Goal: Information Seeking & Learning: Learn about a topic

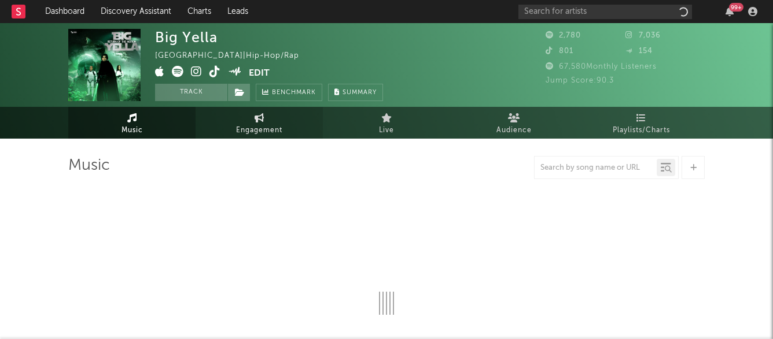
select select "1w"
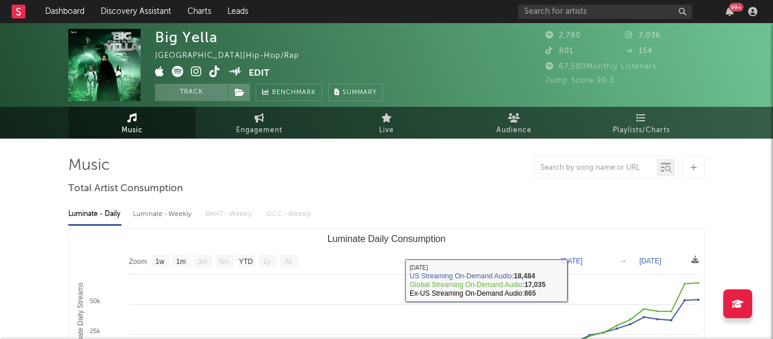
click at [179, 217] on div "Luminate - Weekly" at bounding box center [163, 215] width 61 height 20
select select "1w"
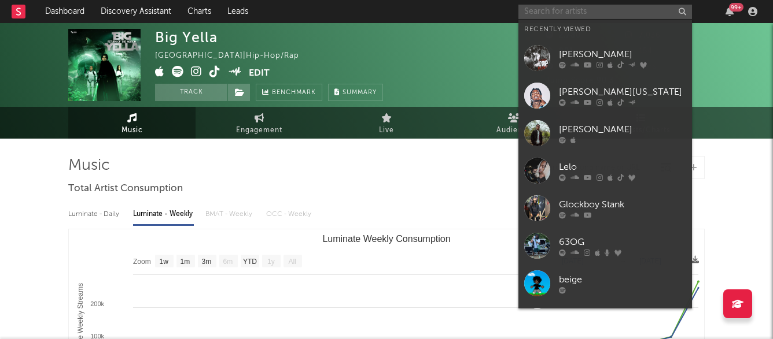
click at [539, 9] on input "text" at bounding box center [604, 12] width 173 height 14
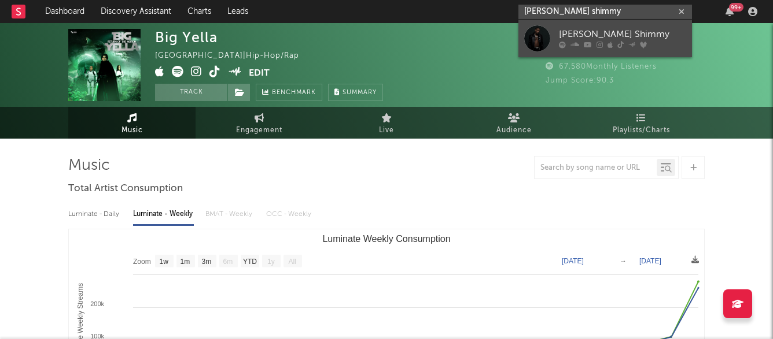
type input "[PERSON_NAME] shimmy"
click at [577, 44] on icon at bounding box center [574, 45] width 9 height 7
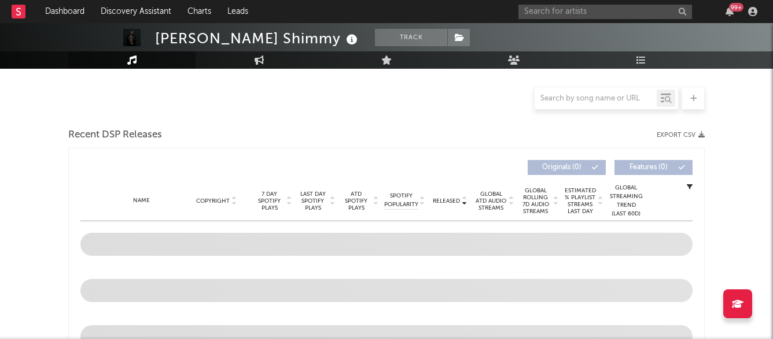
scroll to position [356, 0]
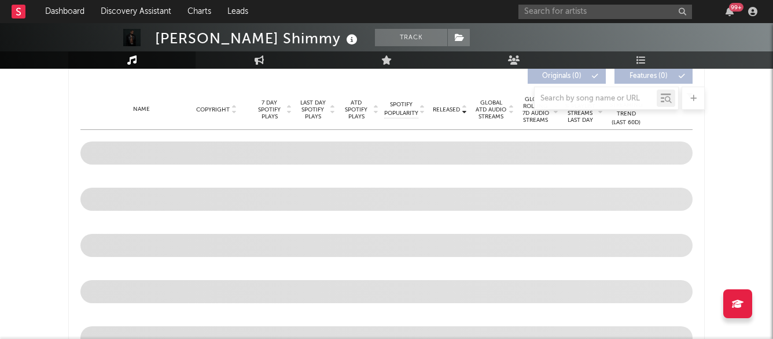
select select "6m"
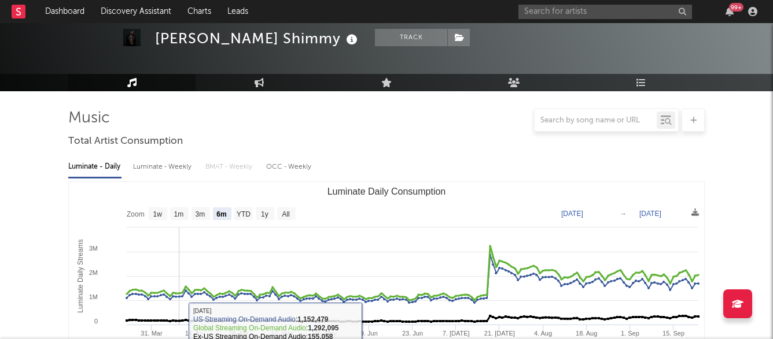
scroll to position [20, 0]
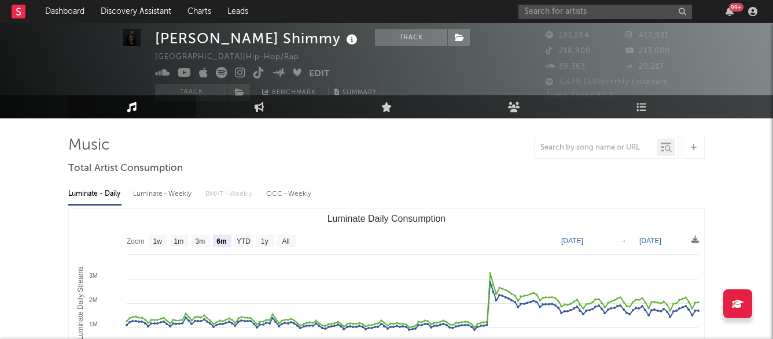
click at [179, 194] on div "Luminate - Weekly" at bounding box center [163, 194] width 61 height 20
select select "6m"
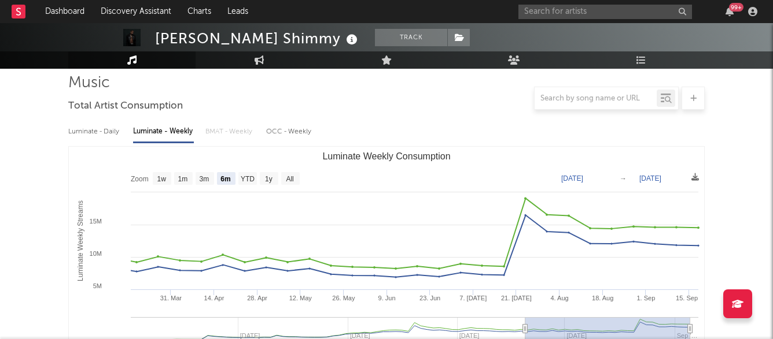
scroll to position [0, 0]
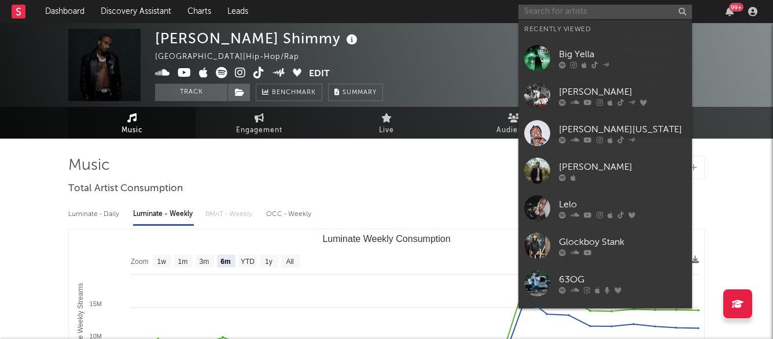
click at [546, 13] on input "text" at bounding box center [604, 12] width 173 height 14
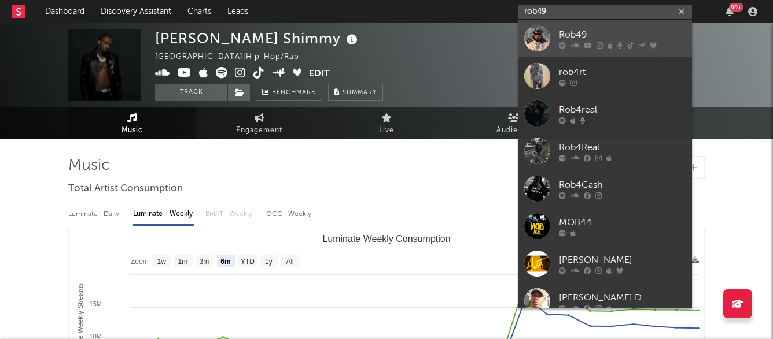
type input "rob49"
click at [636, 35] on div "Rob49" at bounding box center [622, 35] width 127 height 14
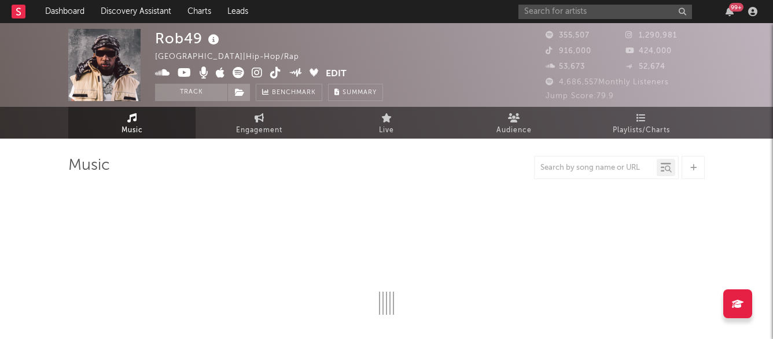
select select "6m"
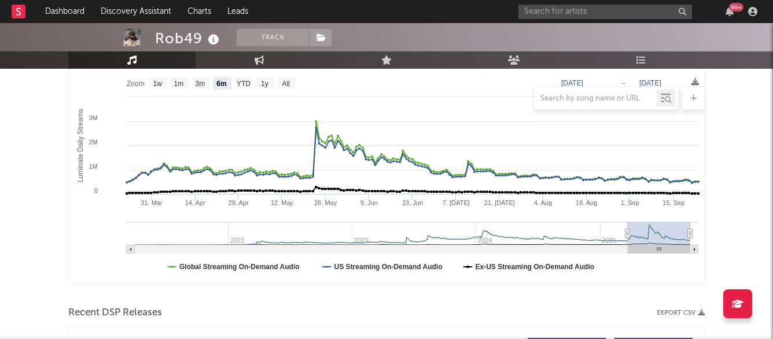
scroll to position [111, 0]
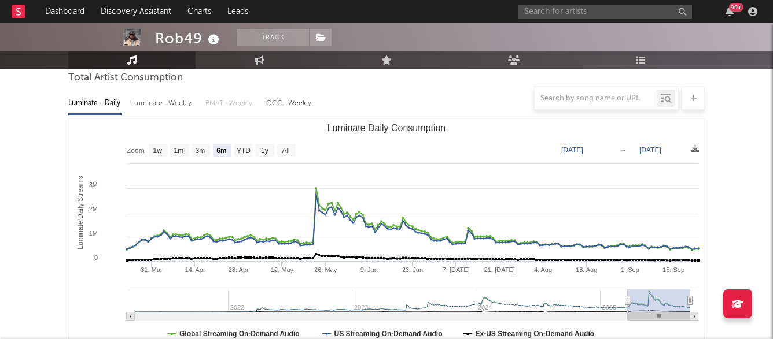
click at [171, 109] on div at bounding box center [386, 98] width 636 height 23
click at [183, 106] on div at bounding box center [386, 98] width 636 height 23
click at [175, 101] on div at bounding box center [386, 98] width 636 height 23
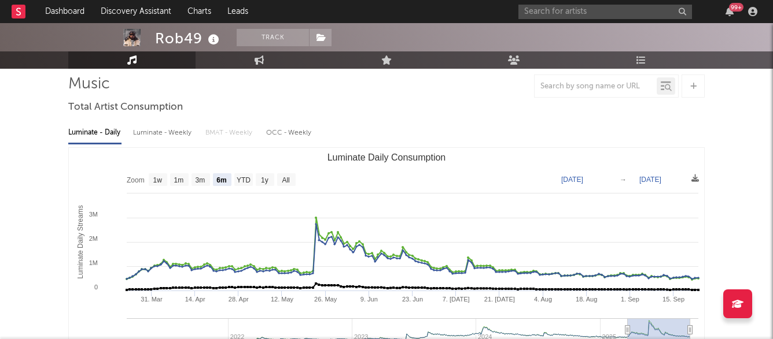
scroll to position [62, 0]
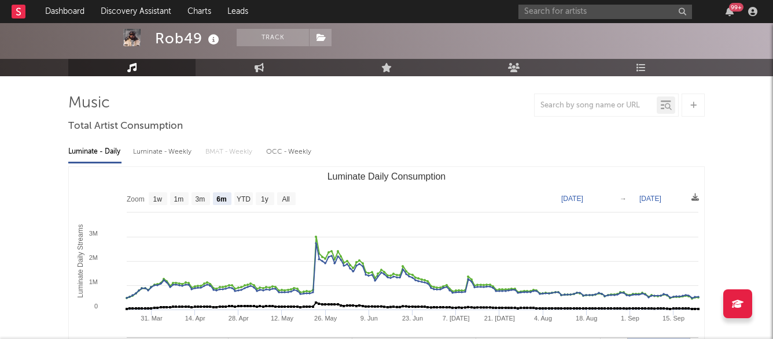
click at [153, 161] on div "Luminate - Weekly" at bounding box center [163, 152] width 61 height 20
select select "6m"
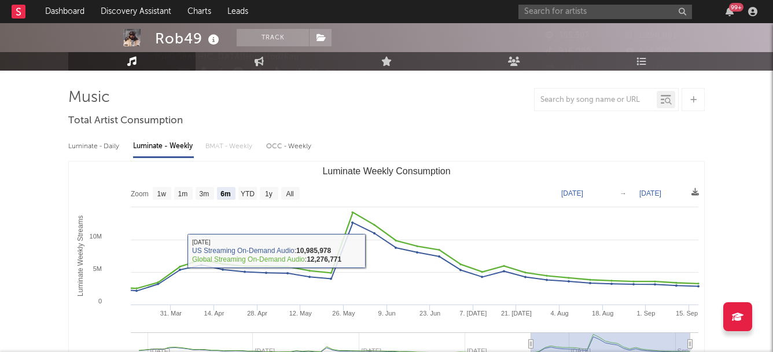
scroll to position [0, 0]
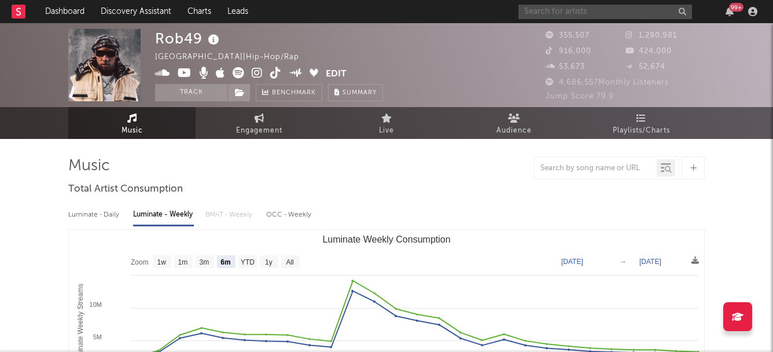
click at [552, 6] on input "text" at bounding box center [604, 12] width 173 height 14
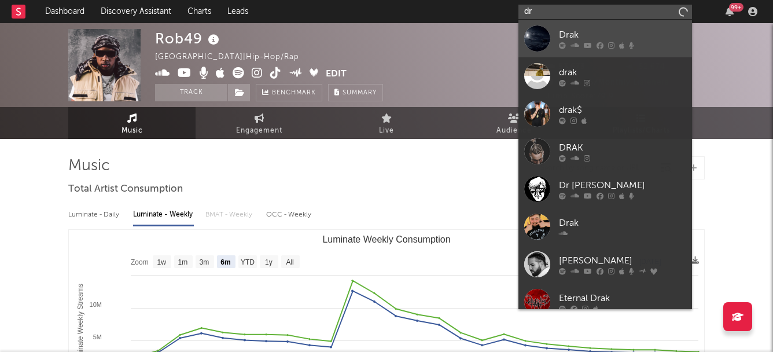
type input "d"
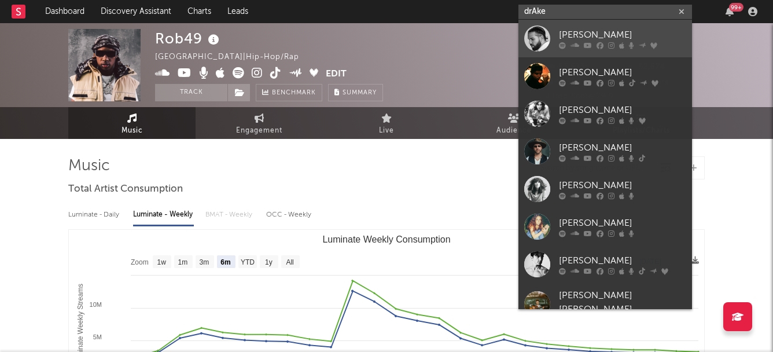
type input "drAke"
click at [589, 50] on link "[PERSON_NAME]" at bounding box center [604, 39] width 173 height 38
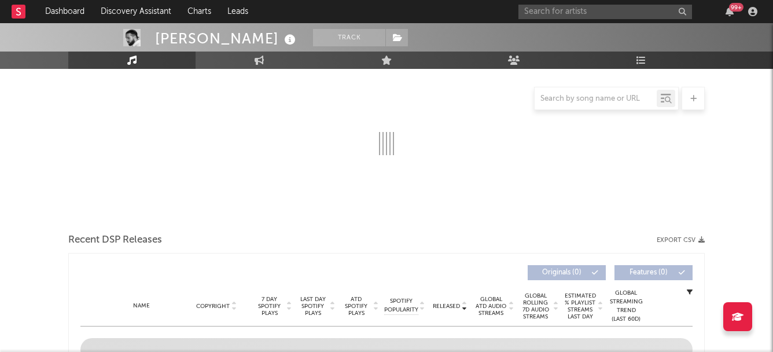
scroll to position [145, 0]
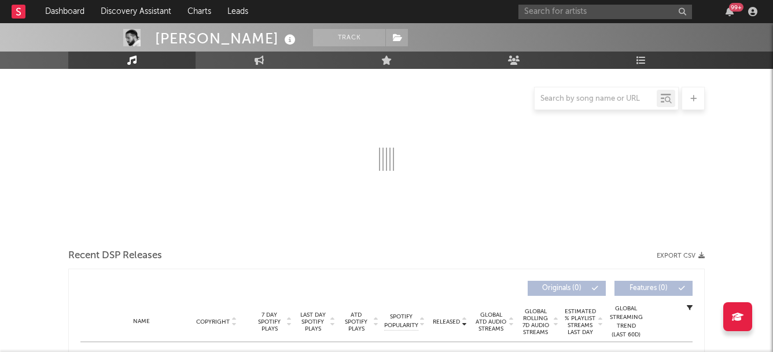
select select "6m"
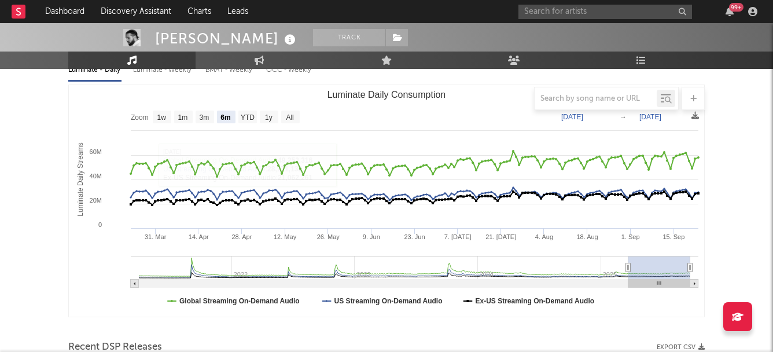
scroll to position [113, 0]
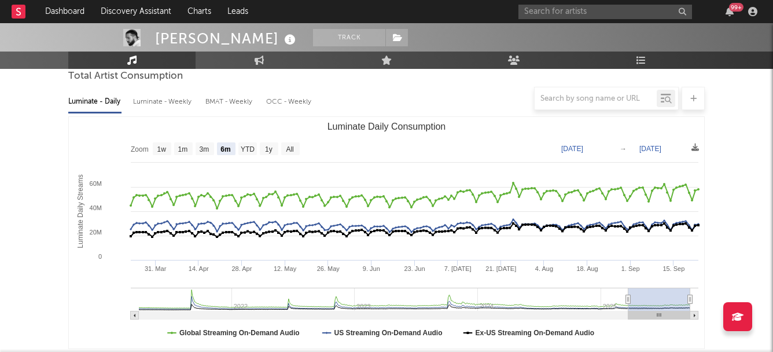
click at [154, 105] on div at bounding box center [386, 98] width 636 height 23
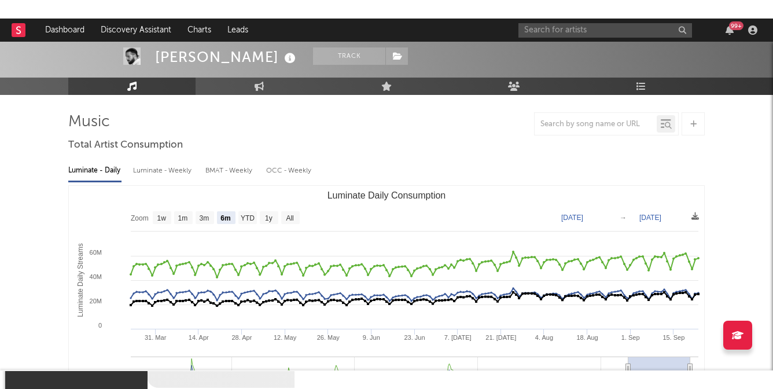
scroll to position [46, 0]
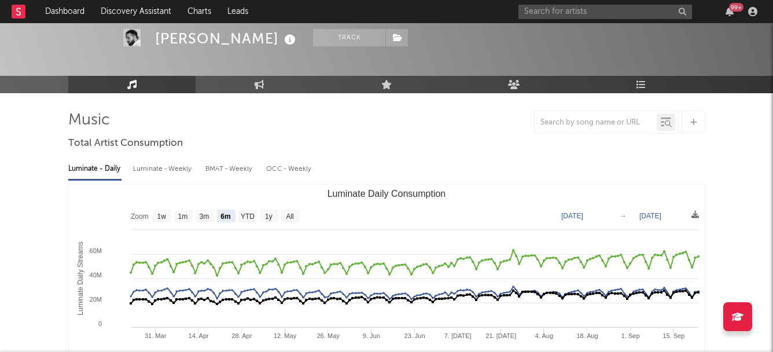
click at [173, 170] on div "Luminate - Weekly" at bounding box center [163, 169] width 61 height 20
select select "6m"
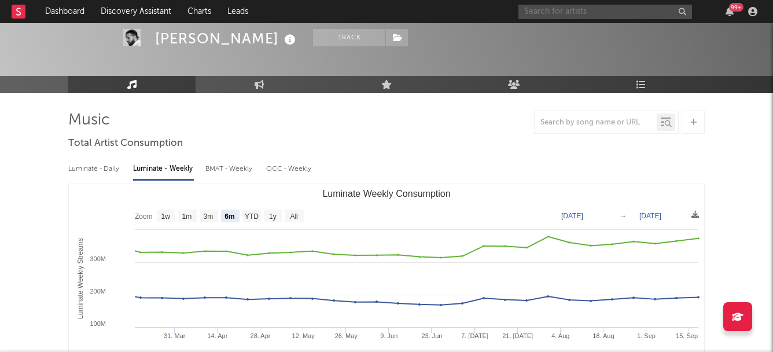
click at [549, 16] on input "text" at bounding box center [604, 12] width 173 height 14
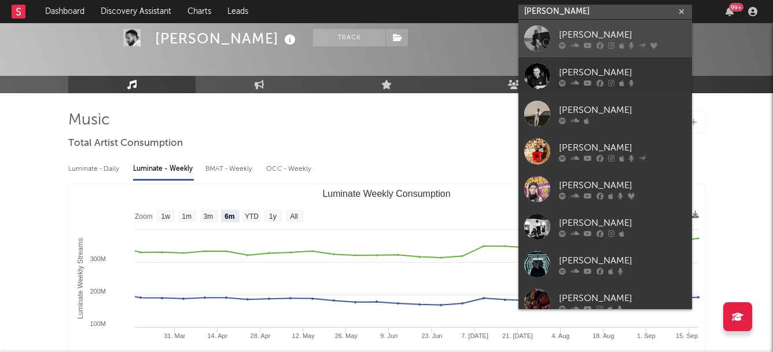
type input "[PERSON_NAME]"
click at [584, 46] on icon at bounding box center [587, 45] width 8 height 7
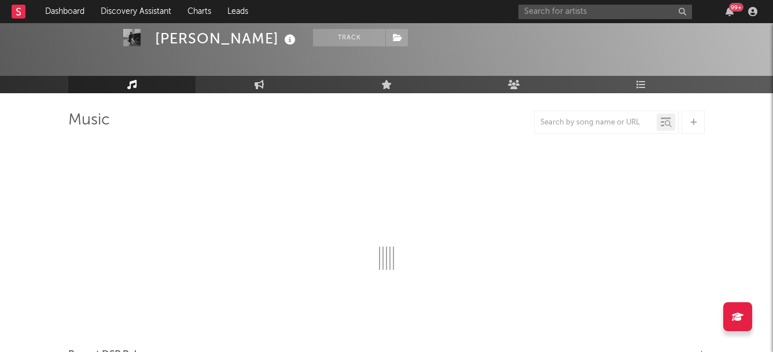
select select "6m"
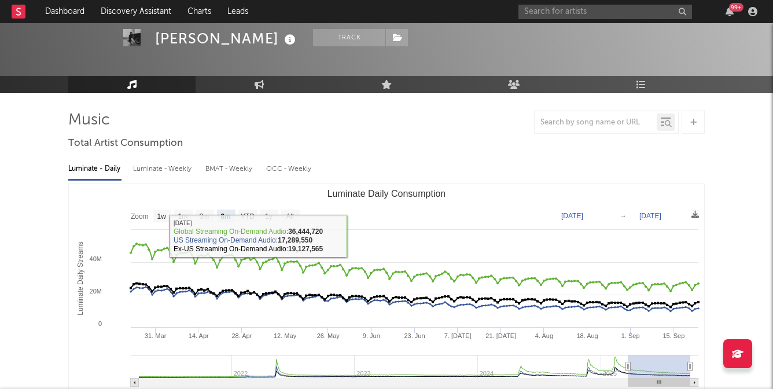
click at [149, 167] on div "Luminate - Weekly" at bounding box center [163, 169] width 61 height 20
select select "6m"
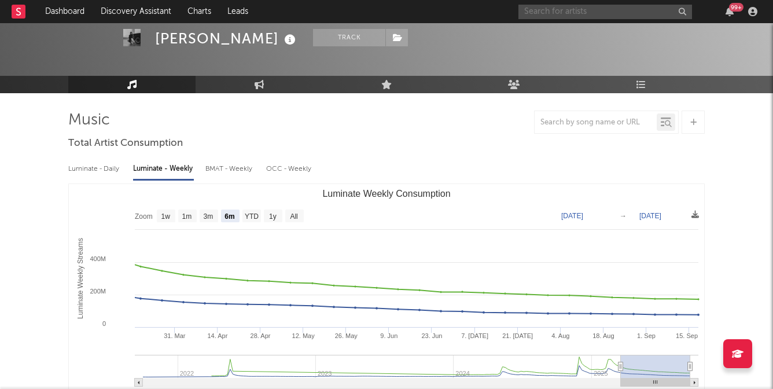
click at [573, 9] on input "text" at bounding box center [604, 12] width 173 height 14
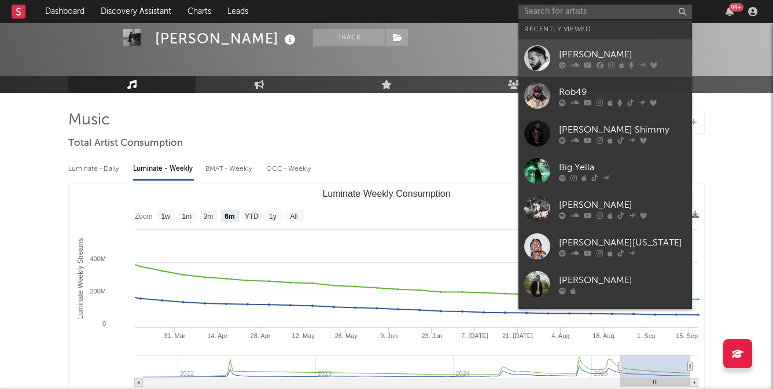
click at [575, 47] on div "[PERSON_NAME]" at bounding box center [622, 54] width 127 height 14
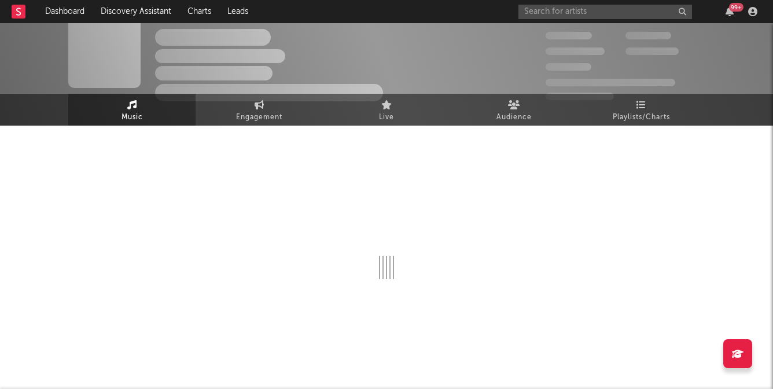
scroll to position [46, 0]
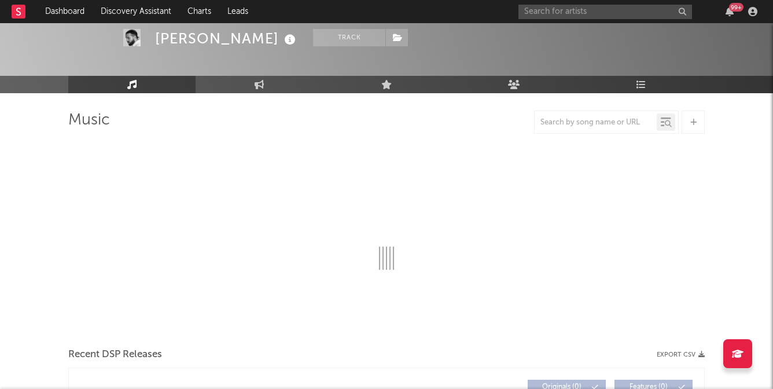
select select "6m"
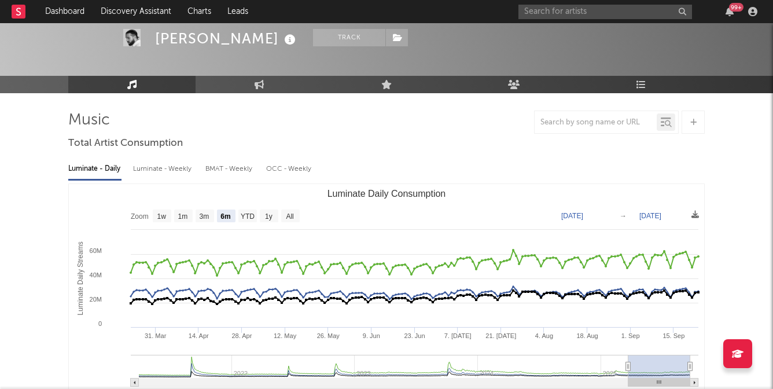
click at [168, 166] on div "Luminate - Weekly" at bounding box center [163, 169] width 61 height 20
select select "6m"
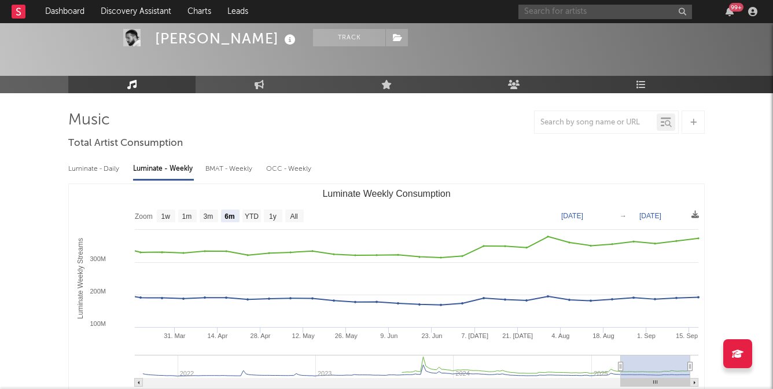
click at [578, 8] on input "text" at bounding box center [604, 12] width 173 height 14
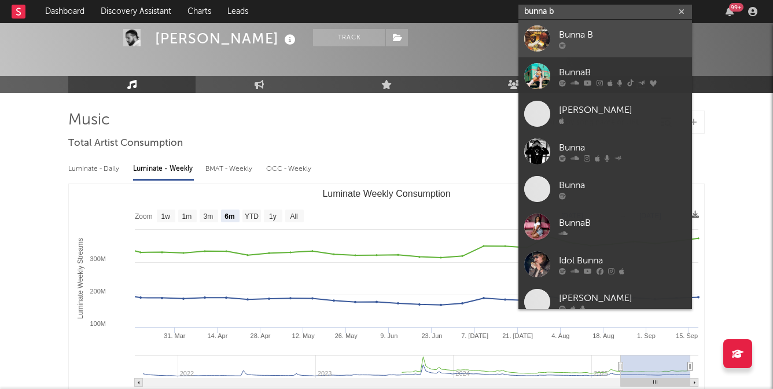
type input "bunna b"
click at [577, 33] on div "Bunna B" at bounding box center [622, 35] width 127 height 14
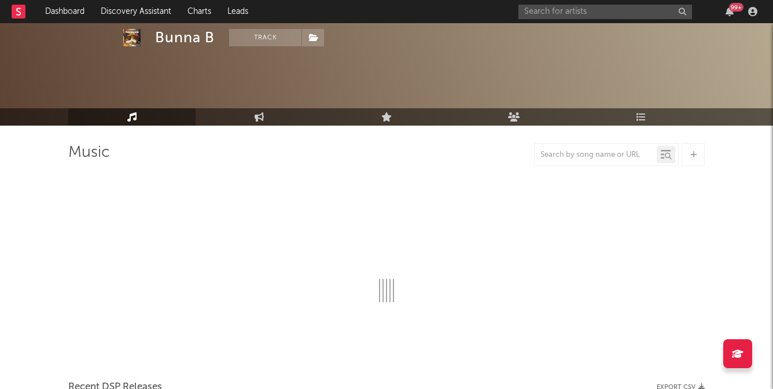
scroll to position [46, 0]
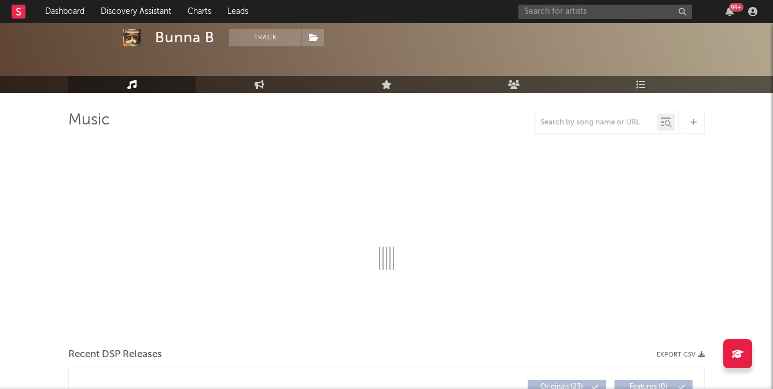
select select "6m"
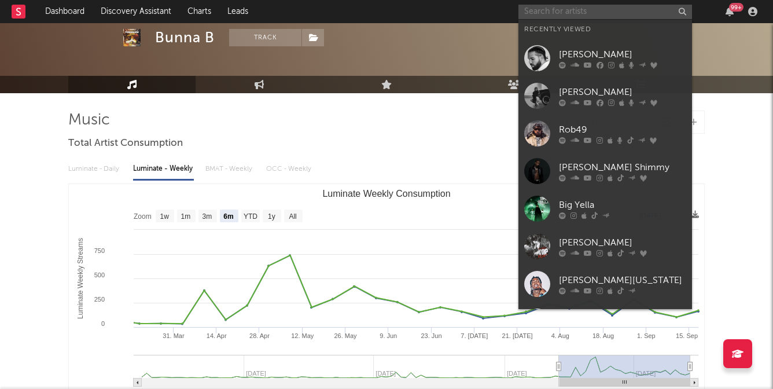
click at [531, 14] on input "text" at bounding box center [604, 12] width 173 height 14
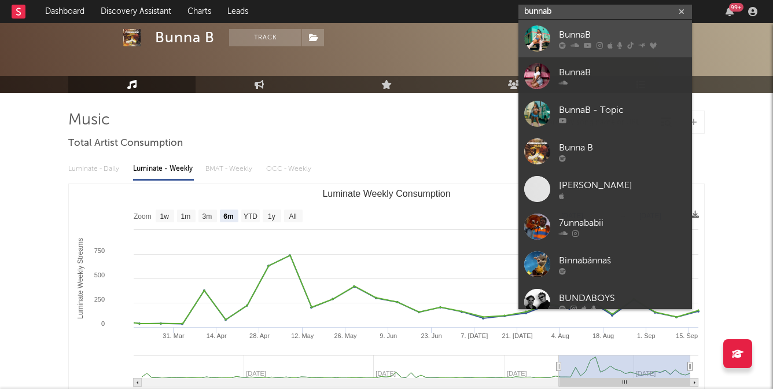
type input "bunnab"
click at [548, 36] on div at bounding box center [537, 38] width 26 height 26
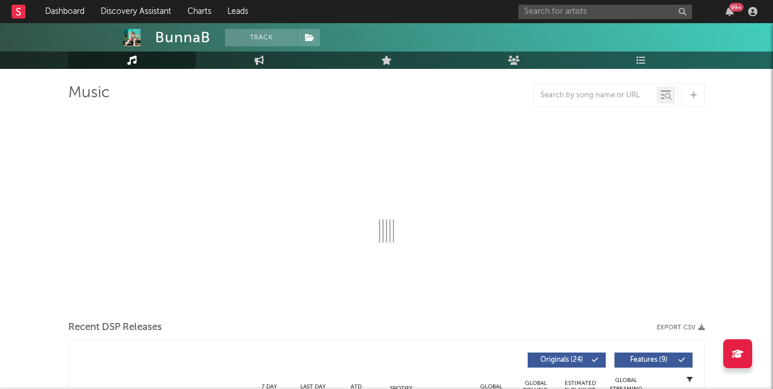
scroll to position [96, 0]
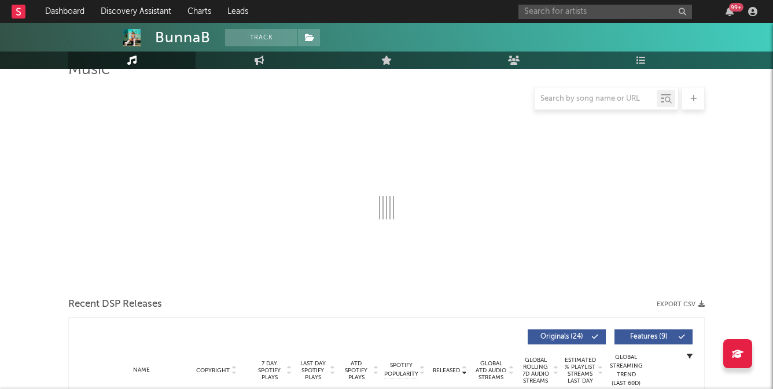
select select "6m"
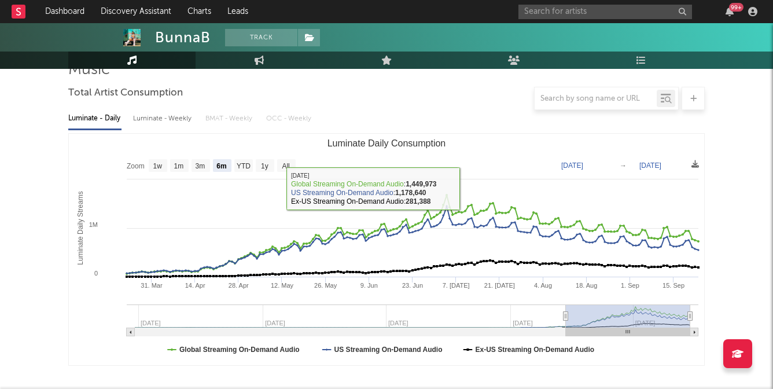
click at [156, 125] on div "Luminate - Weekly" at bounding box center [163, 119] width 61 height 20
select select "6m"
